Goal: Information Seeking & Learning: Learn about a topic

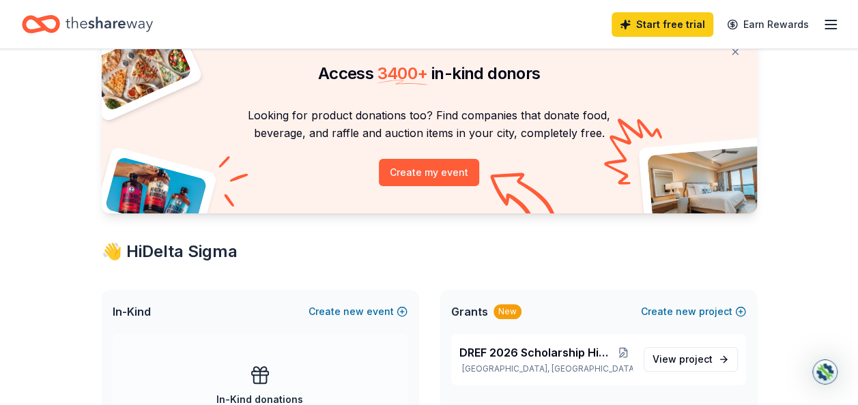
scroll to position [205, 0]
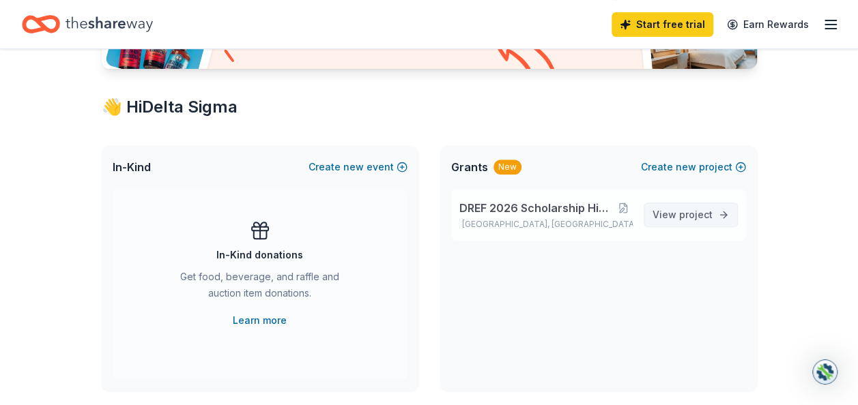
click at [676, 217] on span "View project" at bounding box center [683, 215] width 60 height 16
click at [708, 207] on span "View project" at bounding box center [683, 215] width 60 height 16
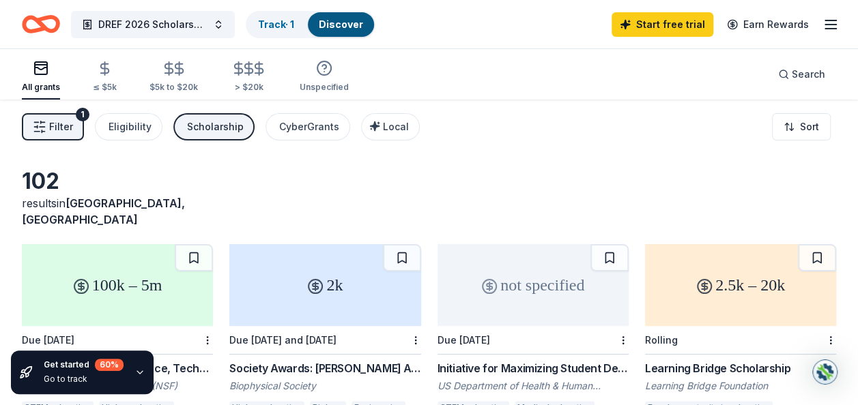
click at [221, 124] on div "Scholarship" at bounding box center [215, 127] width 57 height 16
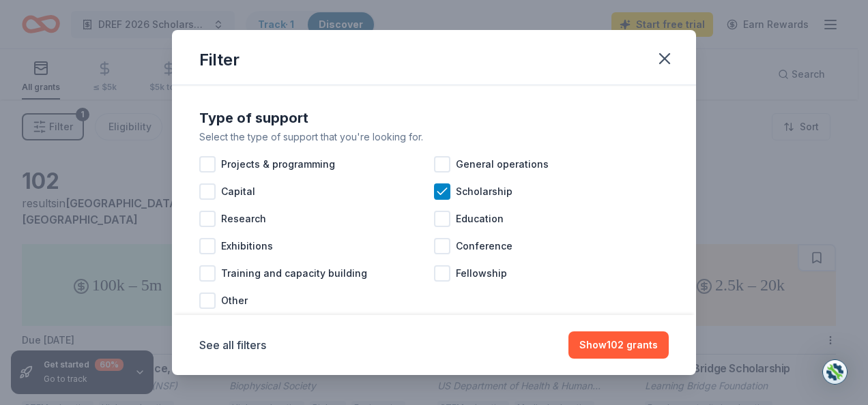
click at [221, 124] on div "Type of support" at bounding box center [434, 118] width 470 height 22
click at [589, 343] on button "Show 102 grants" at bounding box center [619, 345] width 100 height 27
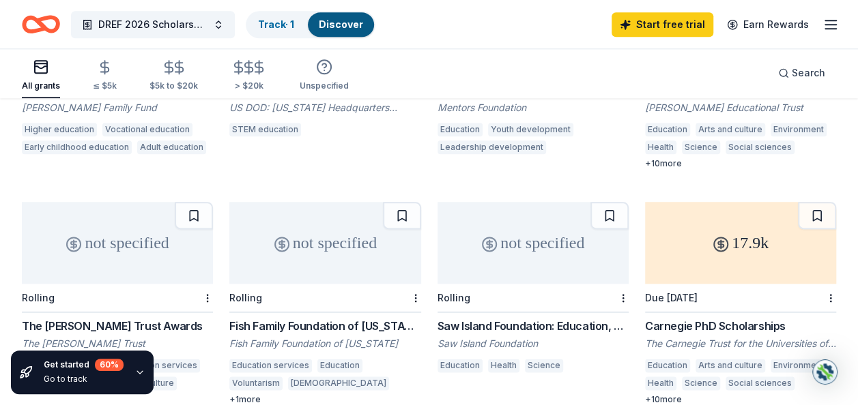
scroll to position [666, 0]
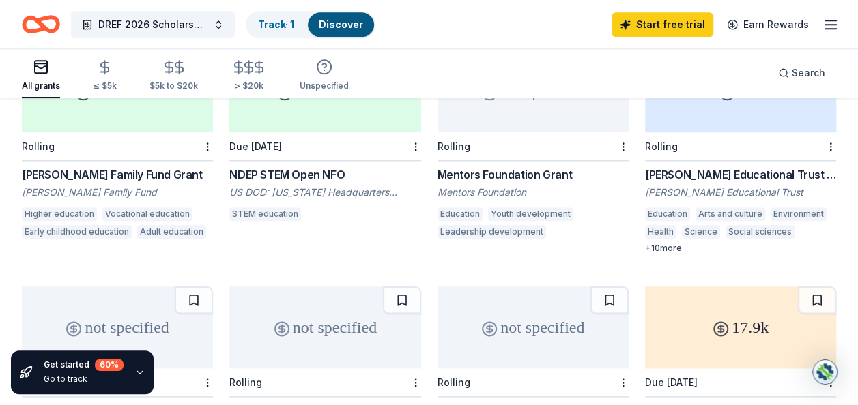
click at [728, 296] on div "17.9k" at bounding box center [740, 328] width 191 height 82
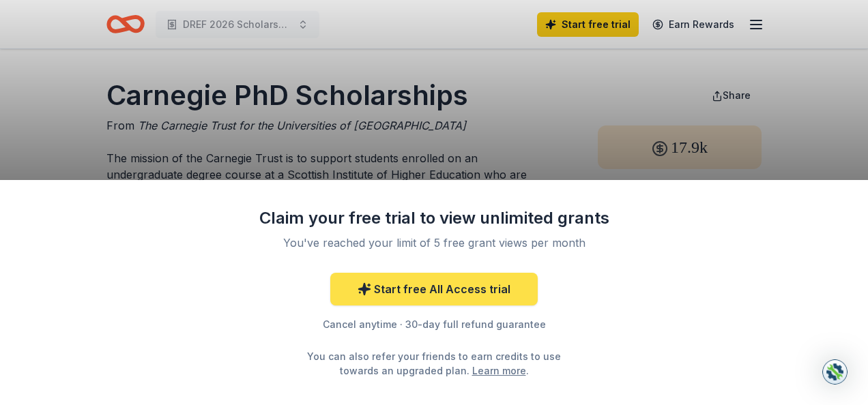
click at [475, 283] on link "Start free All Access trial" at bounding box center [434, 289] width 208 height 33
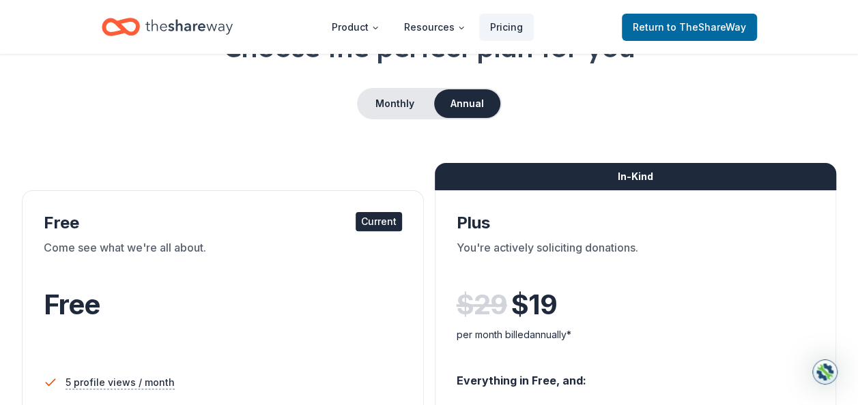
scroll to position [137, 0]
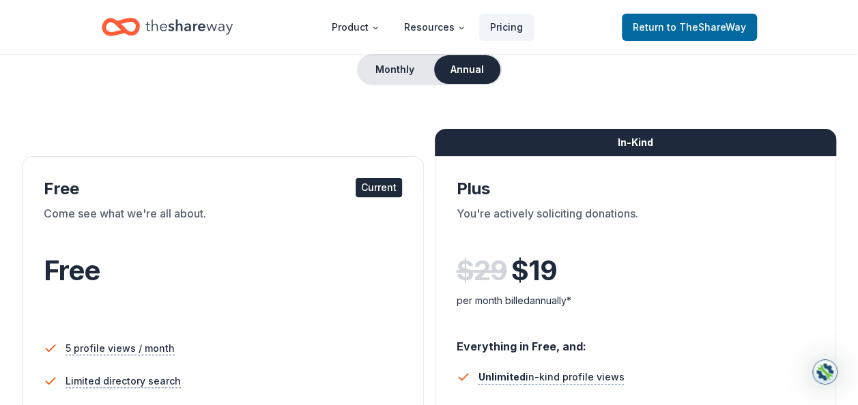
click at [386, 188] on div "Current" at bounding box center [379, 187] width 46 height 19
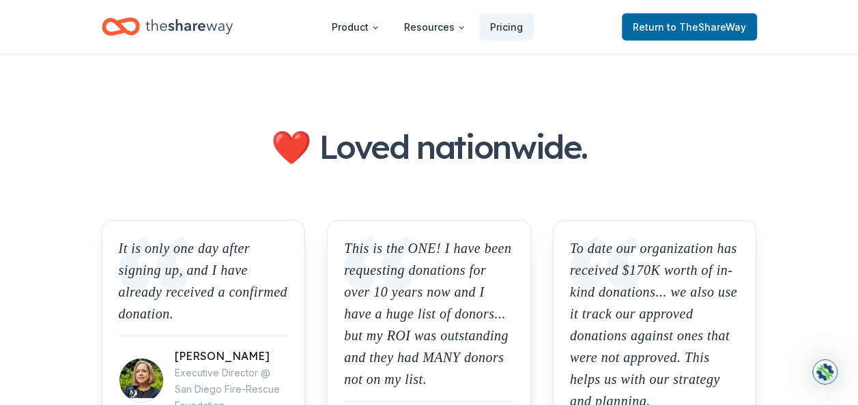
scroll to position [1911, 0]
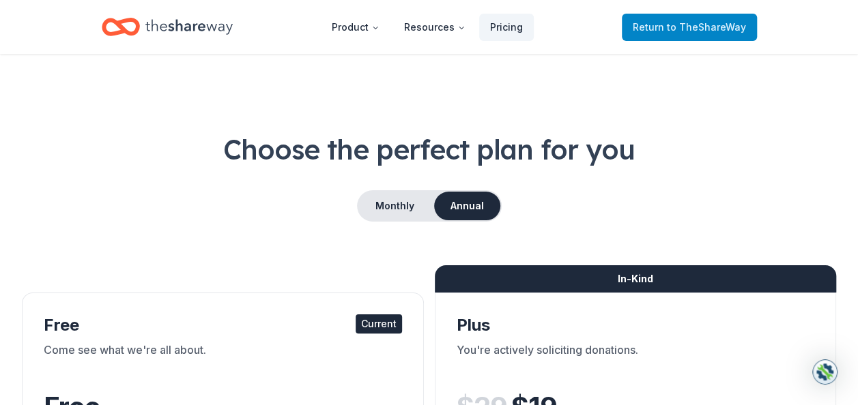
click at [684, 23] on span "to TheShareWay" at bounding box center [706, 27] width 79 height 12
click at [684, 28] on span "to TheShareWay" at bounding box center [706, 27] width 79 height 12
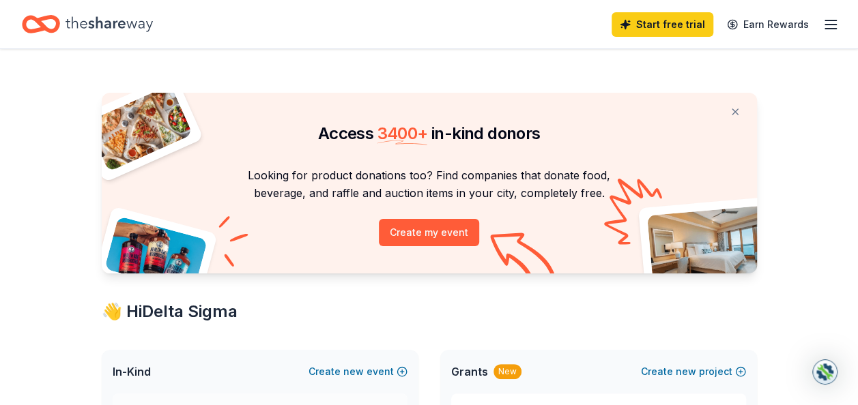
click at [676, 25] on link "Start free trial" at bounding box center [663, 24] width 102 height 25
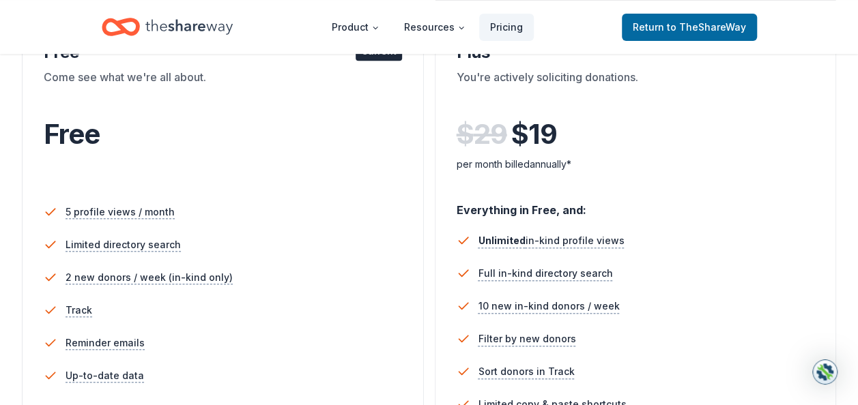
scroll to position [205, 0]
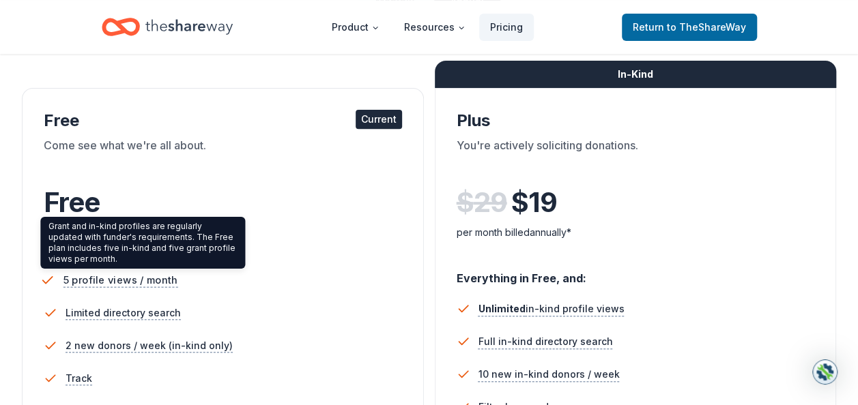
click at [137, 281] on span "5 profile views / month" at bounding box center [120, 280] width 115 height 17
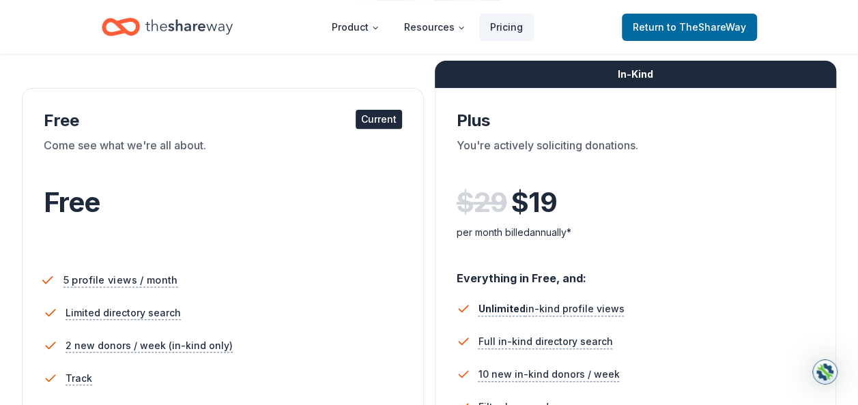
click at [124, 283] on span "5 profile views / month" at bounding box center [120, 280] width 115 height 17
drag, startPoint x: 124, startPoint y: 283, endPoint x: 85, endPoint y: 285, distance: 39.7
click at [85, 285] on span "5 profile views / month" at bounding box center [120, 280] width 115 height 17
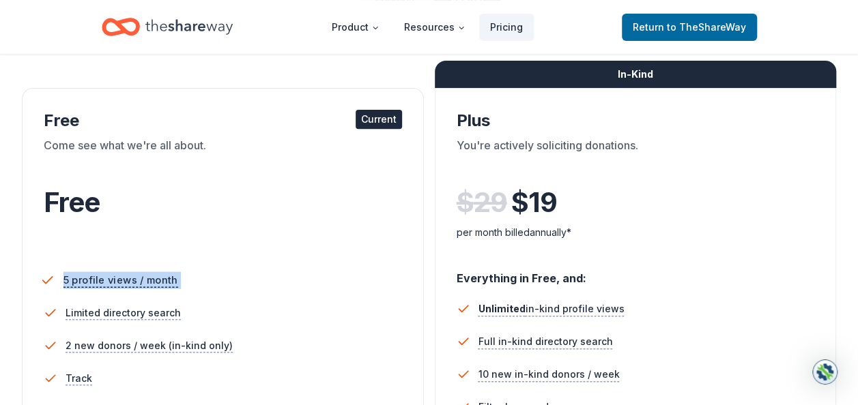
click at [85, 285] on span "5 profile views / month" at bounding box center [120, 280] width 115 height 17
